Goal: Complete application form

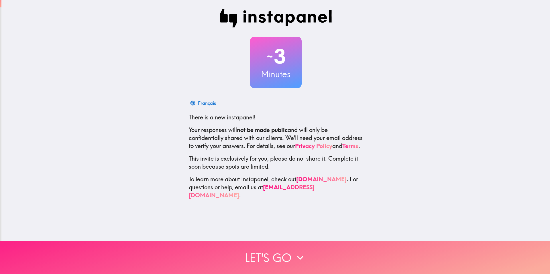
click at [279, 256] on button "Let's go" at bounding box center [275, 257] width 550 height 33
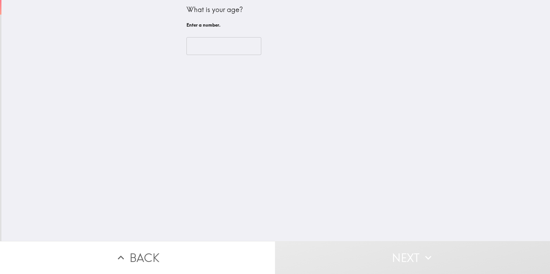
click at [222, 48] on input "number" at bounding box center [223, 46] width 75 height 18
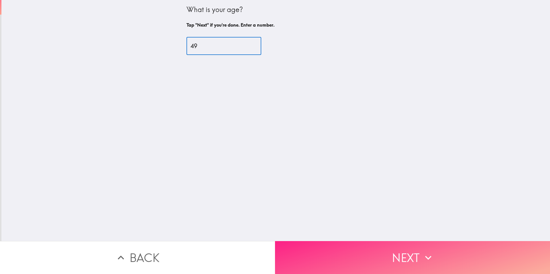
type input "49"
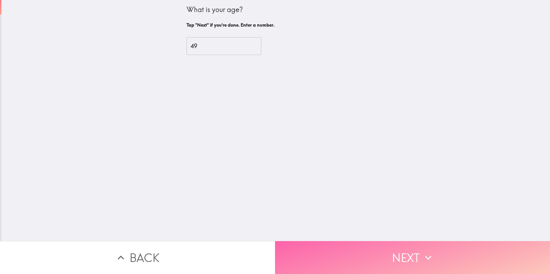
click at [359, 251] on button "Next" at bounding box center [412, 257] width 275 height 33
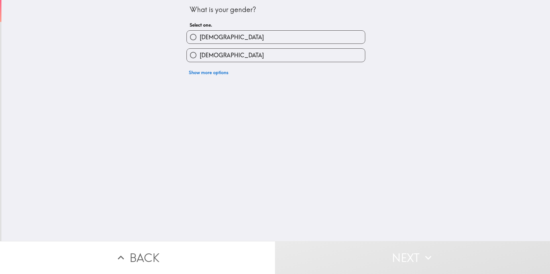
click at [242, 42] on label "[DEMOGRAPHIC_DATA]" at bounding box center [276, 37] width 178 height 13
click at [200, 42] on input "[DEMOGRAPHIC_DATA]" at bounding box center [193, 37] width 13 height 13
radio input "true"
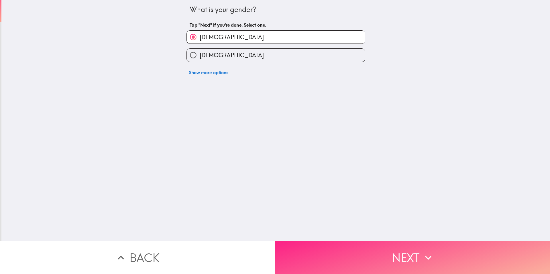
click at [346, 261] on button "Next" at bounding box center [412, 257] width 275 height 33
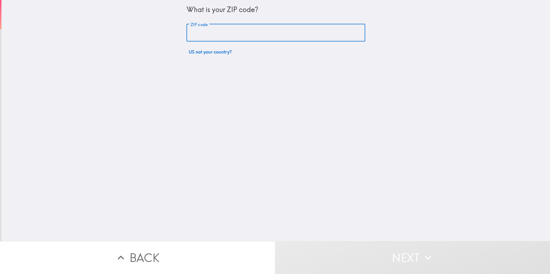
drag, startPoint x: 238, startPoint y: 36, endPoint x: 237, endPoint y: 39, distance: 3.8
click at [238, 36] on input "ZIP code" at bounding box center [275, 33] width 179 height 18
type input "81001"
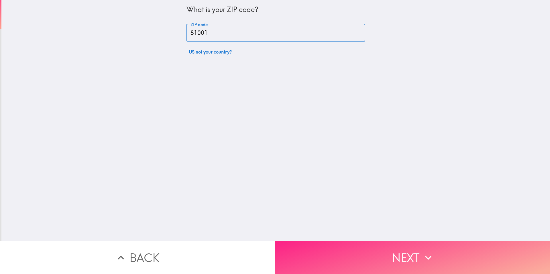
click at [353, 246] on button "Next" at bounding box center [412, 257] width 275 height 33
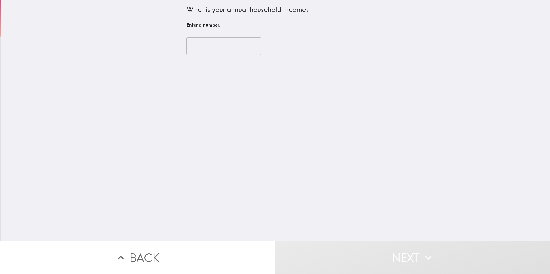
click at [232, 46] on input "number" at bounding box center [223, 46] width 75 height 18
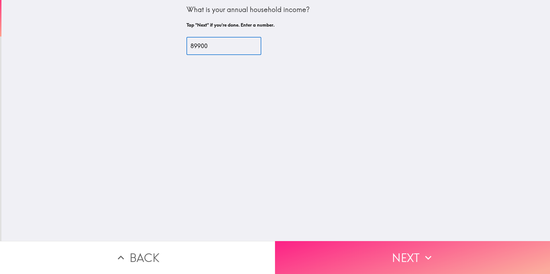
type input "89900"
click at [356, 241] on button "Next" at bounding box center [412, 257] width 275 height 33
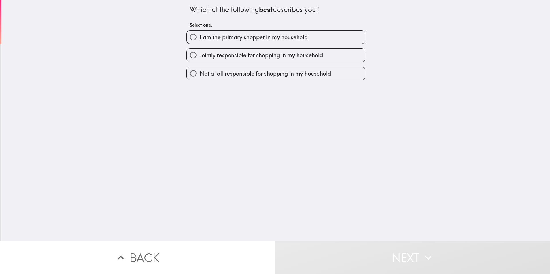
click at [264, 39] on span "I am the primary shopper in my household" at bounding box center [254, 37] width 108 height 8
click at [200, 39] on input "I am the primary shopper in my household" at bounding box center [193, 37] width 13 height 13
radio input "true"
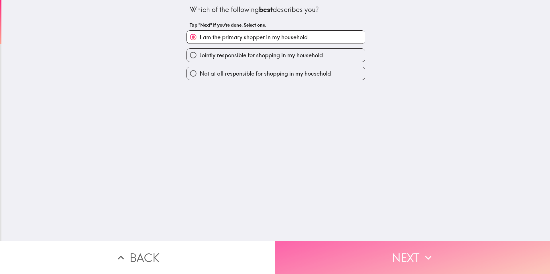
click at [358, 249] on button "Next" at bounding box center [412, 257] width 275 height 33
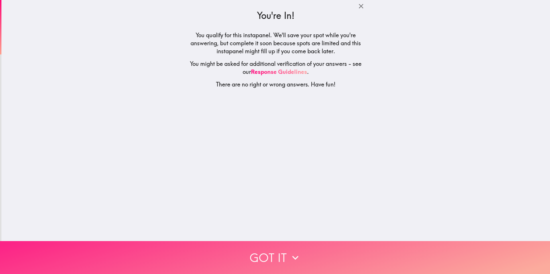
click at [273, 245] on button "Got it" at bounding box center [275, 257] width 550 height 33
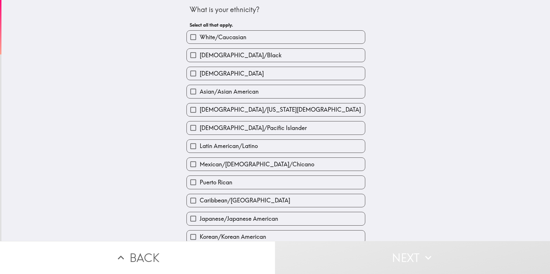
click at [244, 52] on span "[DEMOGRAPHIC_DATA]/Black" at bounding box center [241, 55] width 82 height 8
click at [200, 52] on input "[DEMOGRAPHIC_DATA]/Black" at bounding box center [193, 55] width 13 height 13
checkbox input "true"
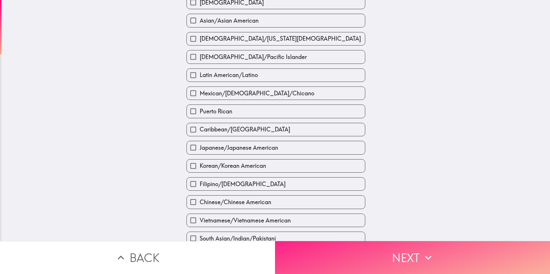
scroll to position [86, 0]
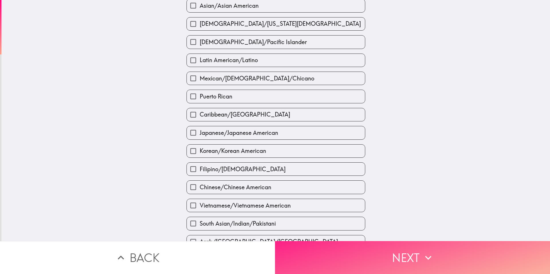
click at [358, 259] on button "Next" at bounding box center [412, 257] width 275 height 33
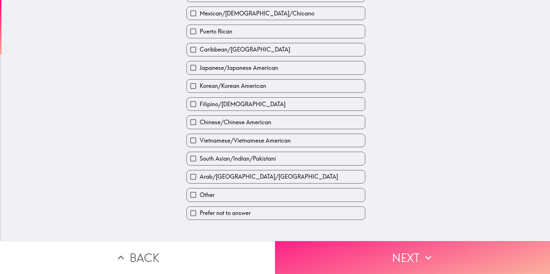
scroll to position [0, 0]
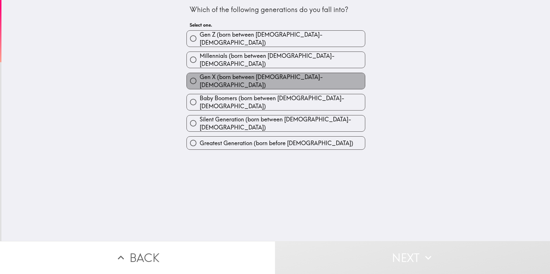
click at [250, 74] on span "Gen X (born between [DEMOGRAPHIC_DATA]-[DEMOGRAPHIC_DATA])" at bounding box center [282, 81] width 165 height 16
click at [200, 74] on input "Gen X (born between [DEMOGRAPHIC_DATA]-[DEMOGRAPHIC_DATA])" at bounding box center [193, 80] width 13 height 13
radio input "true"
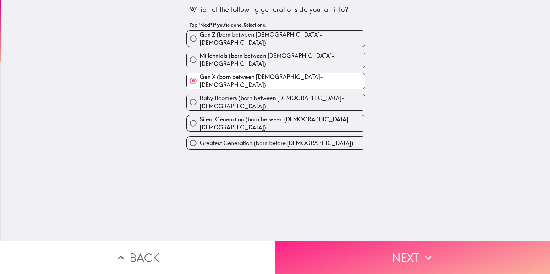
click at [361, 259] on button "Next" at bounding box center [412, 257] width 275 height 33
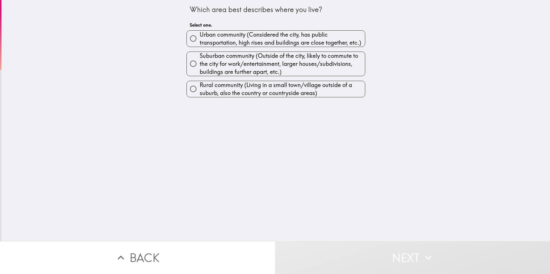
click at [249, 66] on span "Suburban community (Outside of the city, likely to commute to the city for work…" at bounding box center [282, 64] width 165 height 24
click at [200, 66] on input "Suburban community (Outside of the city, likely to commute to the city for work…" at bounding box center [193, 63] width 13 height 13
radio input "true"
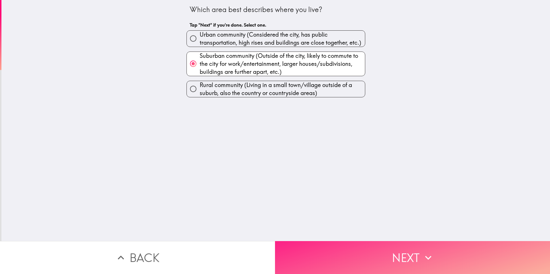
click at [367, 254] on button "Next" at bounding box center [412, 257] width 275 height 33
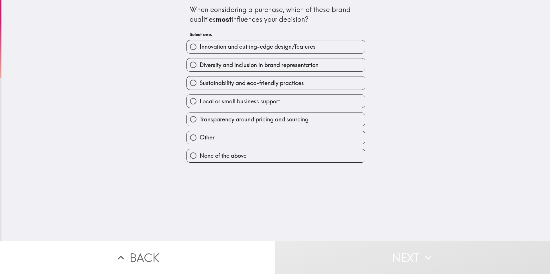
drag, startPoint x: 252, startPoint y: 49, endPoint x: 251, endPoint y: 52, distance: 2.9
click at [252, 49] on span "Innovation and cutting-edge design/features" at bounding box center [258, 47] width 116 height 8
click at [200, 49] on input "Innovation and cutting-edge design/features" at bounding box center [193, 46] width 13 height 13
radio input "true"
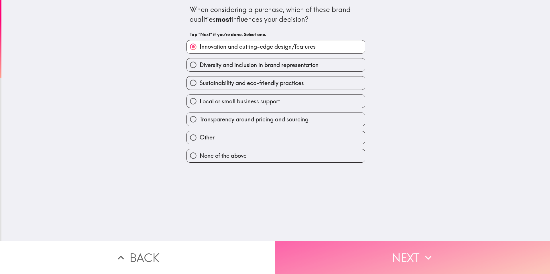
click at [362, 265] on button "Next" at bounding box center [412, 257] width 275 height 33
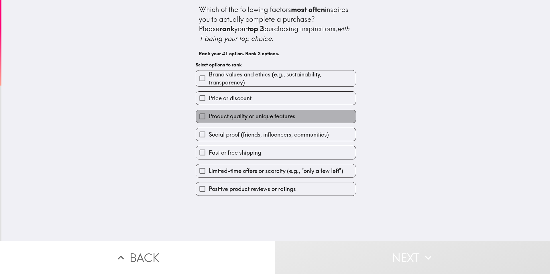
click at [235, 119] on span "Product quality or unique features" at bounding box center [252, 116] width 87 height 8
click at [209, 119] on input "Product quality or unique features" at bounding box center [202, 116] width 13 height 13
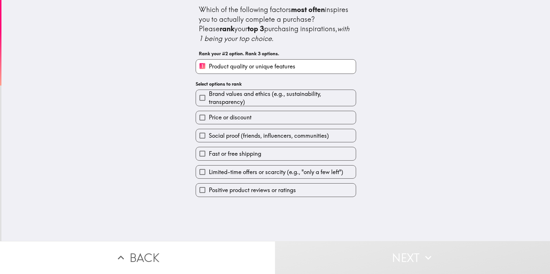
click at [235, 192] on span "Positive product reviews or ratings" at bounding box center [252, 190] width 87 height 8
click at [209, 192] on input "Positive product reviews or ratings" at bounding box center [202, 190] width 13 height 13
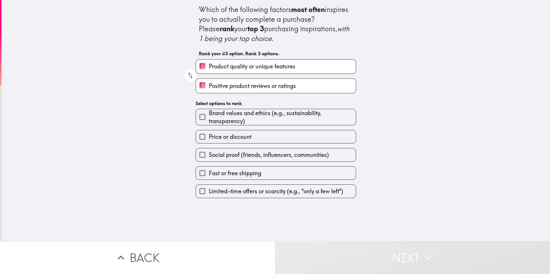
click at [252, 119] on span "Brand values and ethics (e.g., sustainability, transparency)" at bounding box center [282, 117] width 147 height 16
click at [209, 119] on input "Brand values and ethics (e.g., sustainability, transparency)" at bounding box center [202, 117] width 13 height 13
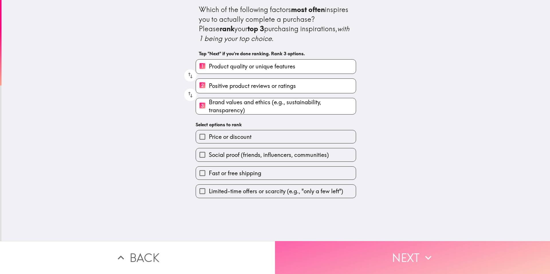
click at [364, 255] on button "Next" at bounding box center [412, 257] width 275 height 33
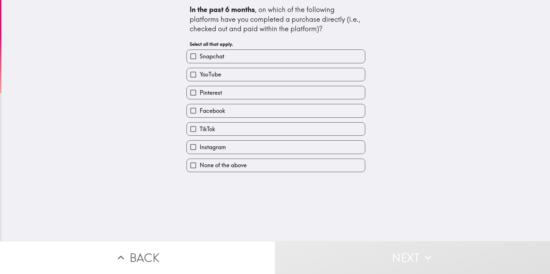
click at [242, 82] on div "Pinterest" at bounding box center [273, 90] width 183 height 18
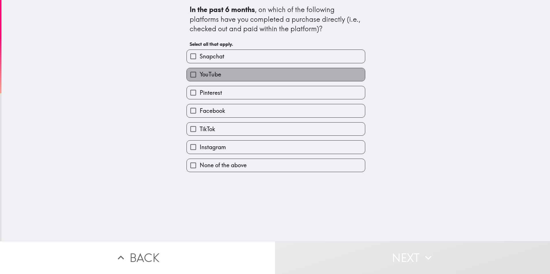
click at [204, 76] on span "YouTube" at bounding box center [210, 74] width 21 height 8
click at [200, 76] on input "YouTube" at bounding box center [193, 74] width 13 height 13
checkbox input "true"
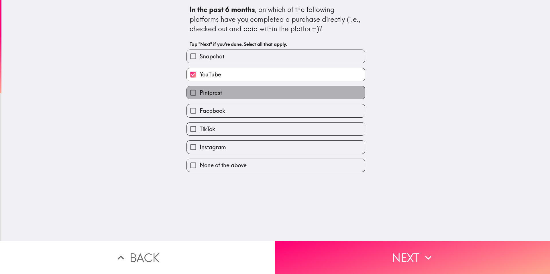
click at [213, 95] on span "Pinterest" at bounding box center [211, 93] width 22 height 8
click at [200, 95] on input "Pinterest" at bounding box center [193, 92] width 13 height 13
checkbox input "true"
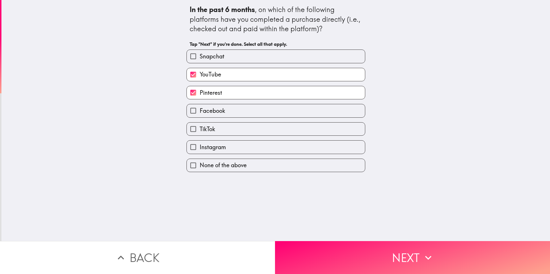
click at [223, 112] on label "Facebook" at bounding box center [276, 110] width 178 height 13
click at [200, 112] on input "Facebook" at bounding box center [193, 110] width 13 height 13
checkbox input "true"
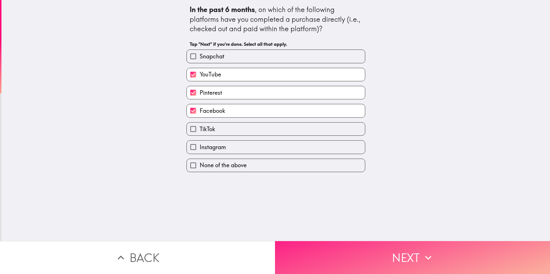
click at [374, 251] on button "Next" at bounding box center [412, 257] width 275 height 33
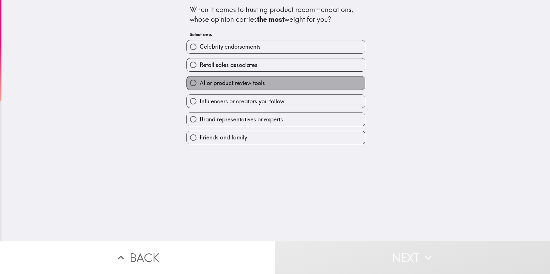
click at [234, 86] on span "AI or product review tools" at bounding box center [232, 83] width 65 height 8
click at [200, 86] on input "AI or product review tools" at bounding box center [193, 82] width 13 height 13
radio input "true"
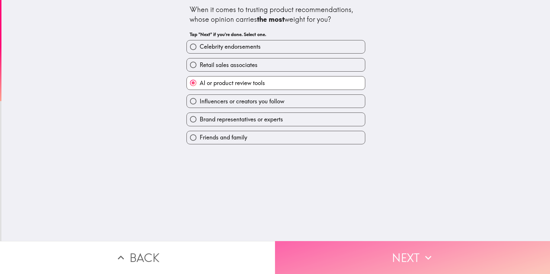
click at [362, 241] on button "Next" at bounding box center [412, 257] width 275 height 33
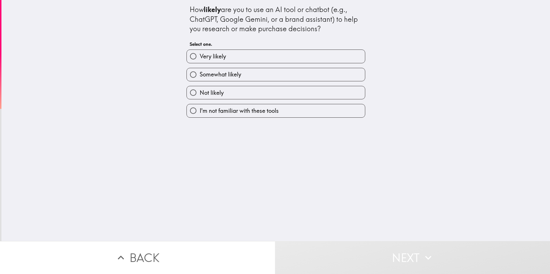
click at [218, 65] on div "Somewhat likely" at bounding box center [273, 72] width 183 height 18
click at [217, 57] on span "Very likely" at bounding box center [213, 56] width 26 height 8
click at [200, 57] on input "Very likely" at bounding box center [193, 56] width 13 height 13
radio input "true"
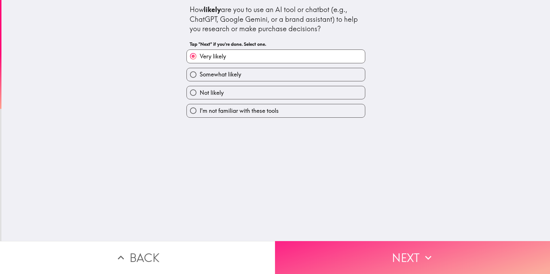
click at [362, 248] on button "Next" at bounding box center [412, 257] width 275 height 33
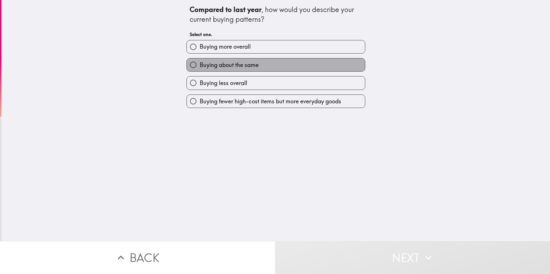
click at [237, 68] on span "Buying about the same" at bounding box center [229, 65] width 59 height 8
click at [200, 68] on input "Buying about the same" at bounding box center [193, 64] width 13 height 13
radio input "true"
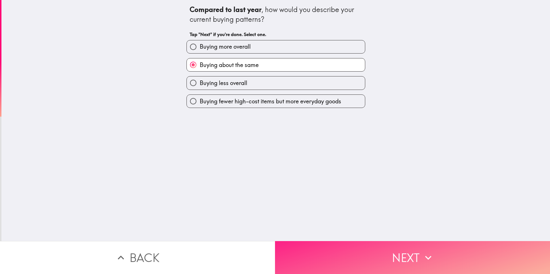
click at [373, 248] on button "Next" at bounding box center [412, 257] width 275 height 33
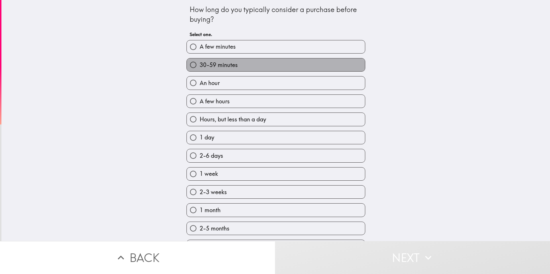
click at [234, 64] on label "30-59 minutes" at bounding box center [276, 64] width 178 height 13
click at [200, 64] on input "30-59 minutes" at bounding box center [193, 64] width 13 height 13
radio input "true"
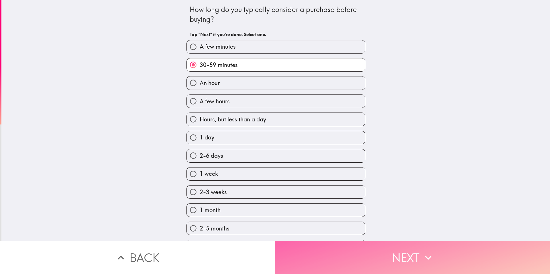
click at [376, 263] on button "Next" at bounding box center [412, 257] width 275 height 33
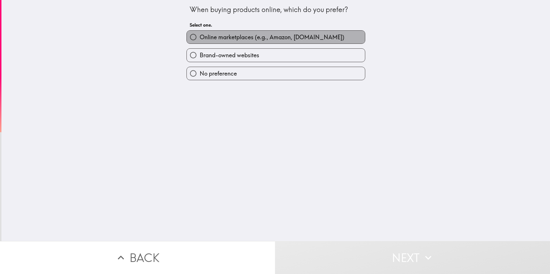
click at [243, 42] on label "Online marketplaces (e.g., Amazon, [DOMAIN_NAME])" at bounding box center [276, 37] width 178 height 13
click at [200, 42] on input "Online marketplaces (e.g., Amazon, [DOMAIN_NAME])" at bounding box center [193, 37] width 13 height 13
radio input "true"
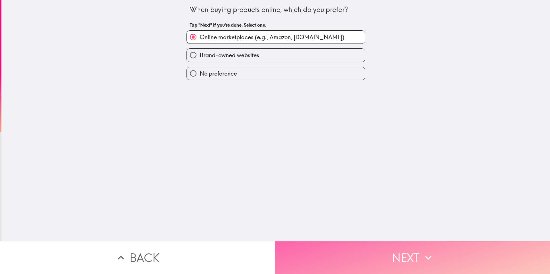
click at [382, 264] on button "Next" at bounding box center [412, 257] width 275 height 33
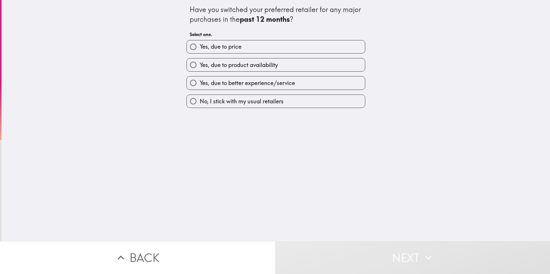
click at [235, 99] on span "No, I stick with my usual retailers" at bounding box center [242, 101] width 84 height 8
click at [200, 99] on input "No, I stick with my usual retailers" at bounding box center [193, 101] width 13 height 13
radio input "true"
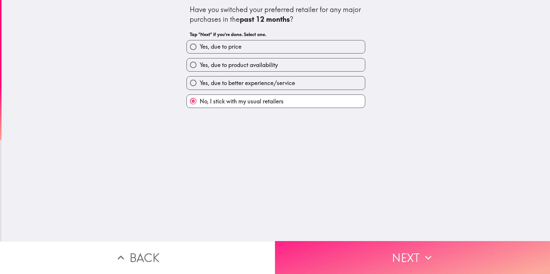
click at [353, 247] on button "Next" at bounding box center [412, 257] width 275 height 33
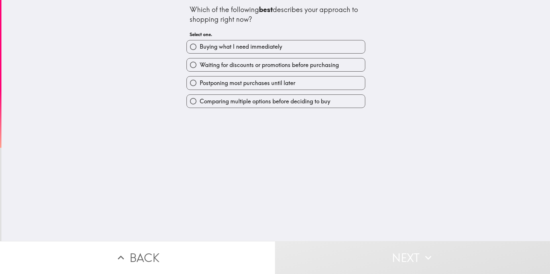
click at [239, 69] on label "Waiting for discounts or promotions before purchasing" at bounding box center [276, 64] width 178 height 13
click at [200, 69] on input "Waiting for discounts or promotions before purchasing" at bounding box center [193, 64] width 13 height 13
radio input "true"
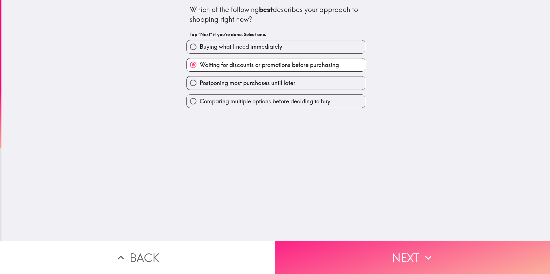
click at [340, 247] on button "Next" at bounding box center [412, 257] width 275 height 33
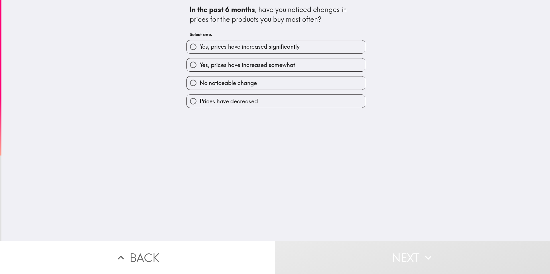
click at [251, 68] on span "Yes, prices have increased somewhat" at bounding box center [247, 65] width 95 height 8
click at [200, 68] on input "Yes, prices have increased somewhat" at bounding box center [193, 64] width 13 height 13
radio input "true"
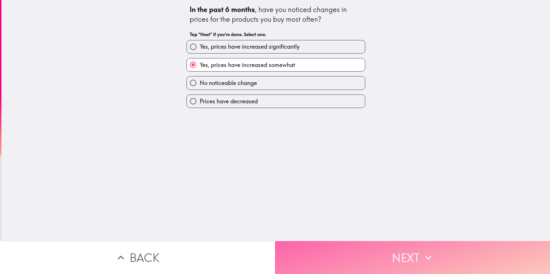
click at [359, 250] on button "Next" at bounding box center [412, 257] width 275 height 33
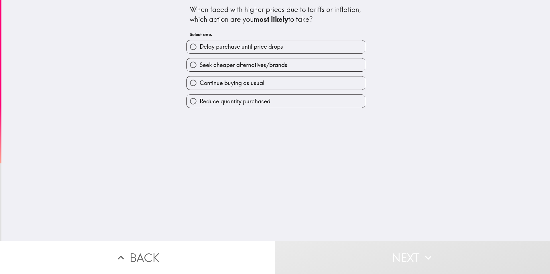
click at [253, 49] on span "Delay purchase until price drops" at bounding box center [241, 47] width 83 height 8
click at [200, 49] on input "Delay purchase until price drops" at bounding box center [193, 46] width 13 height 13
radio input "true"
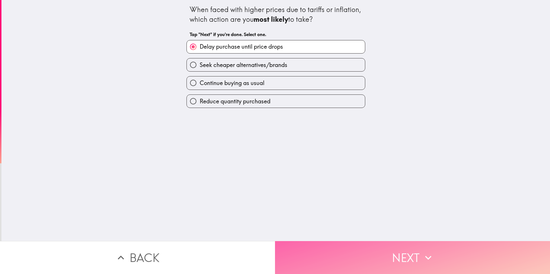
click at [374, 247] on button "Next" at bounding box center [412, 257] width 275 height 33
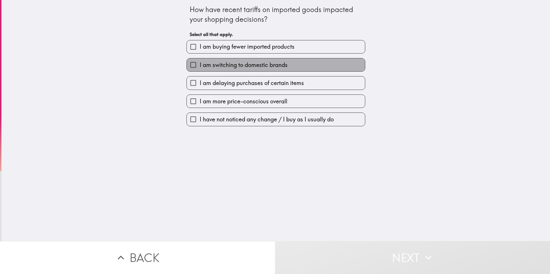
click at [255, 65] on span "I am switching to domestic brands" at bounding box center [244, 65] width 88 height 8
click at [200, 65] on input "I am switching to domestic brands" at bounding box center [193, 64] width 13 height 13
checkbox input "true"
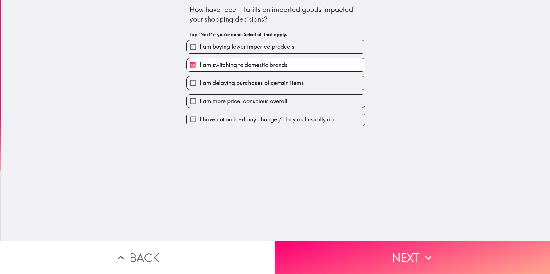
click at [262, 100] on span "I am more price-conscious overall" at bounding box center [244, 101] width 88 height 8
click at [200, 100] on input "I am more price-conscious overall" at bounding box center [193, 101] width 13 height 13
checkbox input "true"
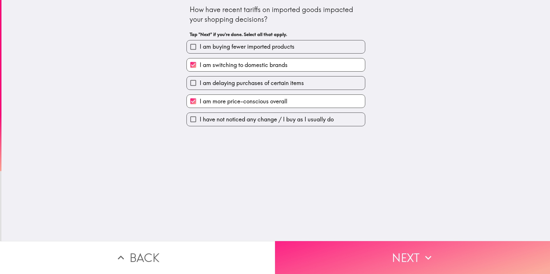
click at [388, 260] on button "Next" at bounding box center [412, 257] width 275 height 33
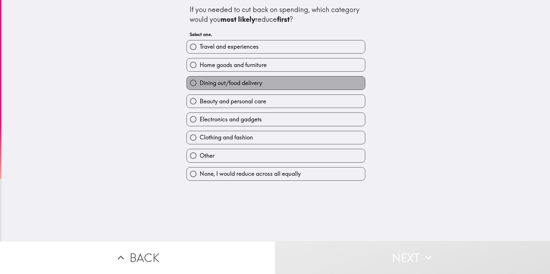
click at [243, 82] on span "Dining out/food delivery" at bounding box center [231, 83] width 62 height 8
click at [200, 82] on input "Dining out/food delivery" at bounding box center [193, 82] width 13 height 13
radio input "true"
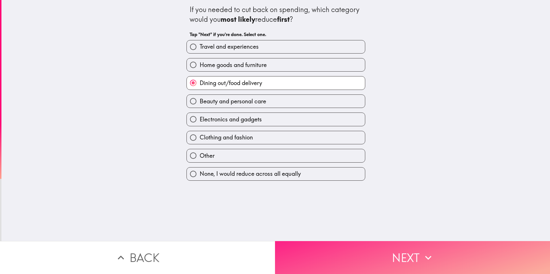
click at [365, 254] on button "Next" at bounding box center [412, 257] width 275 height 33
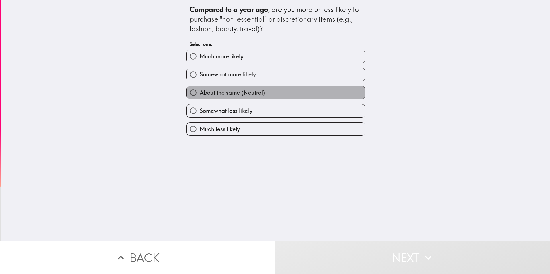
click at [227, 90] on span "About the same (Neutral)" at bounding box center [232, 93] width 65 height 8
click at [200, 90] on input "About the same (Neutral)" at bounding box center [193, 92] width 13 height 13
radio input "true"
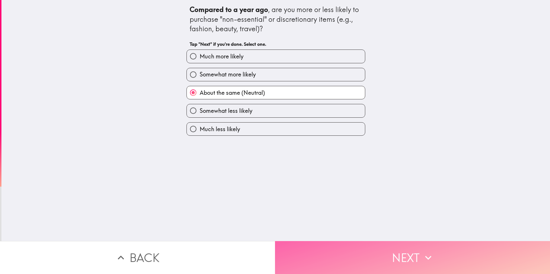
click at [333, 244] on button "Next" at bounding box center [412, 257] width 275 height 33
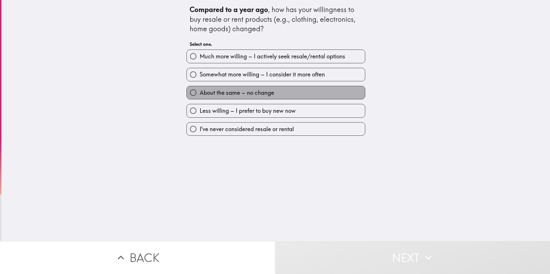
click at [233, 92] on span "About the same – no change" at bounding box center [237, 93] width 74 height 8
click at [200, 92] on input "About the same – no change" at bounding box center [193, 92] width 13 height 13
radio input "true"
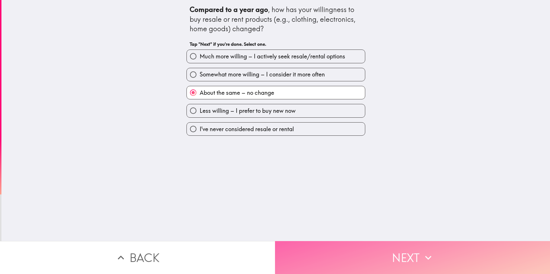
click at [355, 246] on button "Next" at bounding box center [412, 257] width 275 height 33
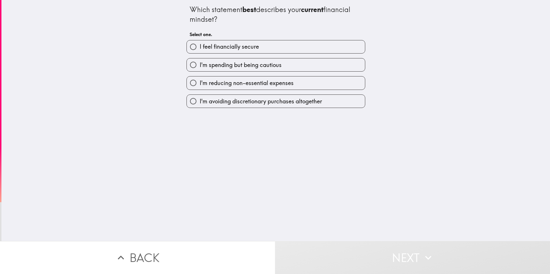
click at [216, 47] on span "I feel financially secure" at bounding box center [229, 47] width 59 height 8
click at [200, 47] on input "I feel financially secure" at bounding box center [193, 46] width 13 height 13
radio input "true"
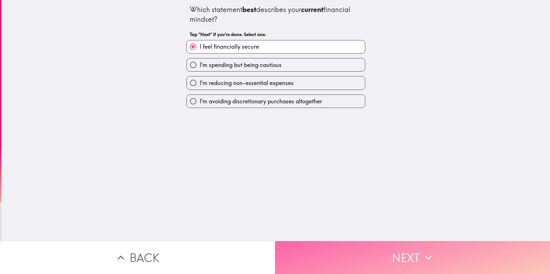
click at [387, 265] on button "Next" at bounding box center [412, 257] width 275 height 33
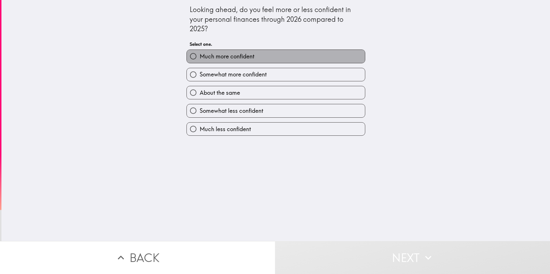
click at [238, 60] on span "Much more confident" at bounding box center [227, 56] width 55 height 8
click at [200, 60] on input "Much more confident" at bounding box center [193, 56] width 13 height 13
radio input "true"
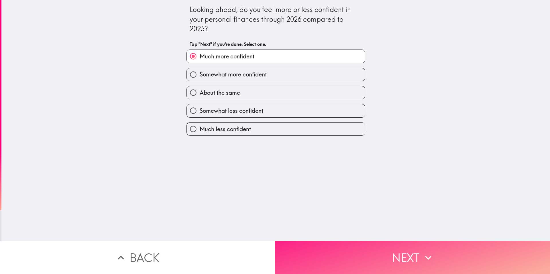
click at [349, 247] on button "Next" at bounding box center [412, 257] width 275 height 33
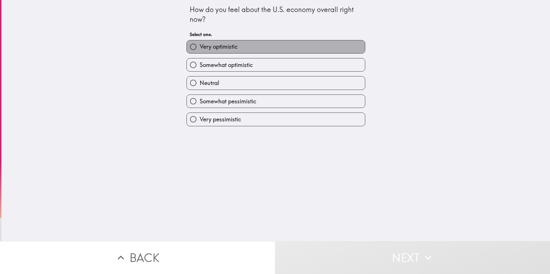
click at [224, 50] on span "Very optimistic" at bounding box center [219, 47] width 38 height 8
click at [200, 50] on input "Very optimistic" at bounding box center [193, 46] width 13 height 13
radio input "true"
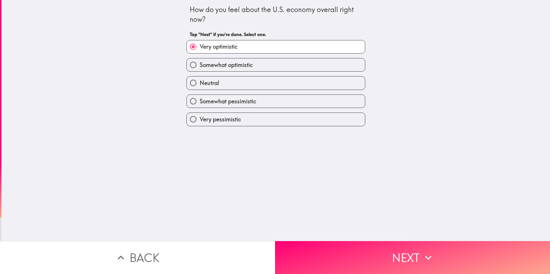
click at [260, 72] on div "Neutral" at bounding box center [273, 81] width 183 height 18
click at [246, 67] on span "Somewhat optimistic" at bounding box center [226, 65] width 53 height 8
click at [200, 67] on input "Somewhat optimistic" at bounding box center [193, 64] width 13 height 13
radio input "true"
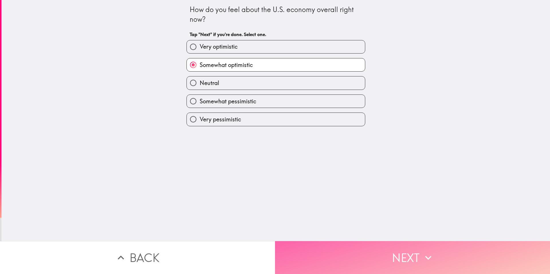
click at [365, 247] on button "Next" at bounding box center [412, 257] width 275 height 33
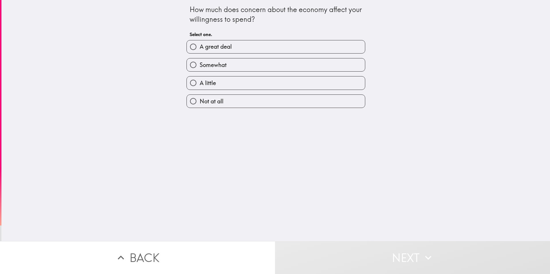
click at [213, 80] on label "A little" at bounding box center [276, 82] width 178 height 13
click at [200, 80] on input "A little" at bounding box center [193, 82] width 13 height 13
radio input "true"
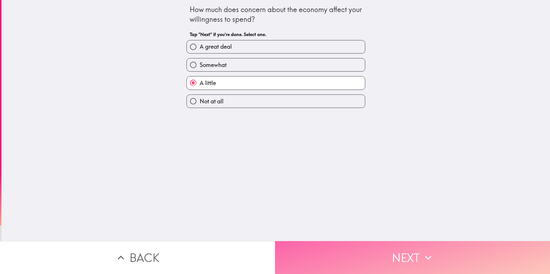
click at [367, 252] on button "Next" at bounding box center [412, 257] width 275 height 33
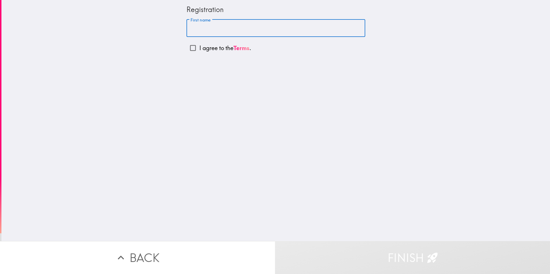
click at [260, 32] on input "First name" at bounding box center [275, 28] width 179 height 18
type input "[PERSON_NAME]"
click at [190, 49] on input "I agree to the Terms ." at bounding box center [192, 48] width 13 height 13
checkbox input "true"
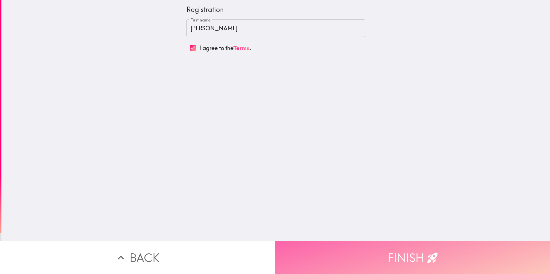
click at [368, 247] on button "Finish" at bounding box center [412, 257] width 275 height 33
